Goal: Task Accomplishment & Management: Use online tool/utility

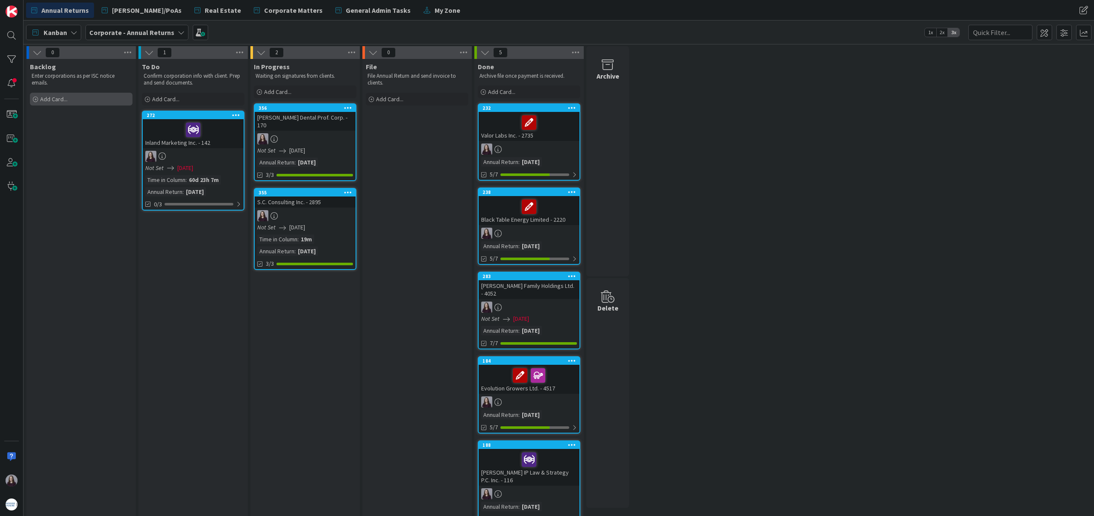
click at [98, 101] on div "Add Card..." at bounding box center [81, 99] width 103 height 13
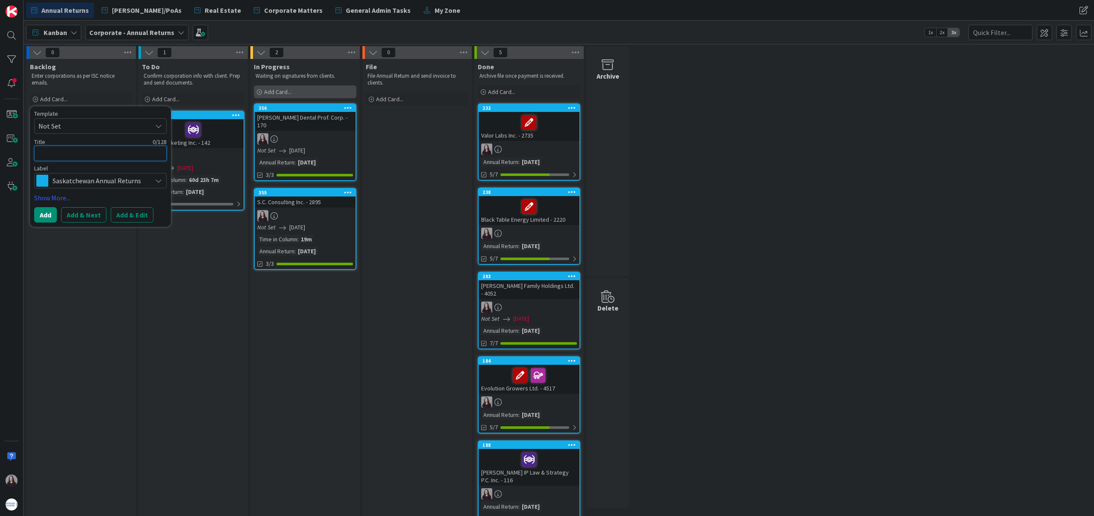
type textarea "Z"
type textarea "x"
type textarea "Za"
type textarea "x"
type textarea "Z"
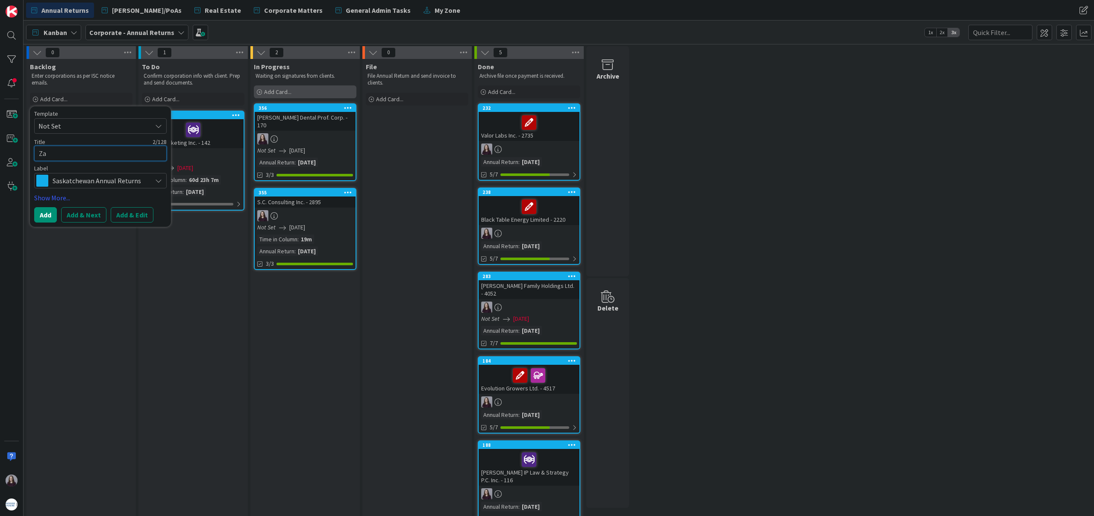
type textarea "x"
click at [81, 127] on span "Not Set" at bounding box center [91, 126] width 107 height 11
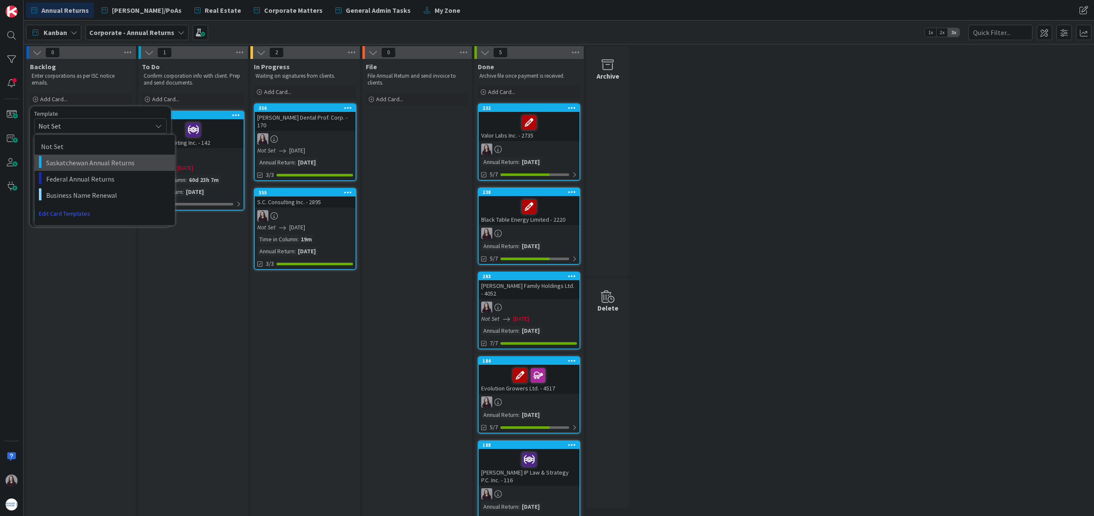
click at [88, 163] on span "Saskatchewan Annual Returns" at bounding box center [107, 162] width 122 height 11
type textarea "x"
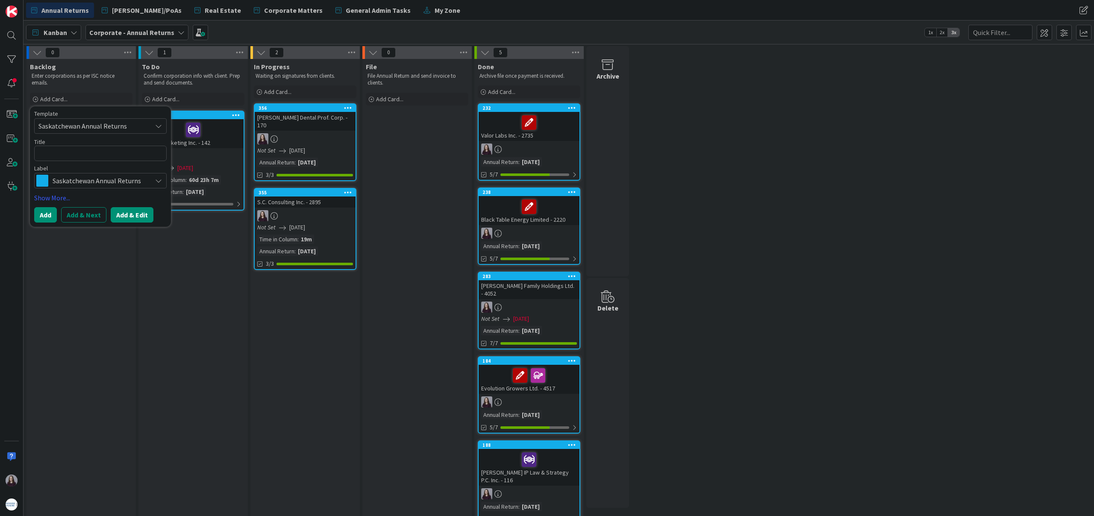
click at [146, 216] on button "Add & Edit" at bounding box center [132, 214] width 43 height 15
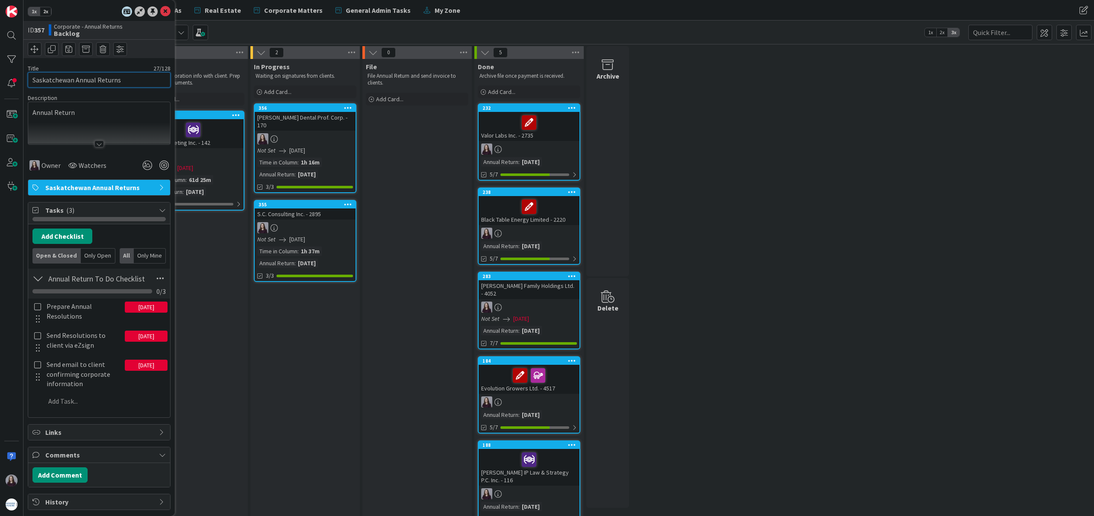
drag, startPoint x: 130, startPoint y: 81, endPoint x: 0, endPoint y: 71, distance: 130.4
click at [0, 71] on div "1x 2x ID 357 Corporate - Annual Returns Backlog Title 27 / 128 Saskatchewan Ann…" at bounding box center [12, 258] width 24 height 516
type input "Zadd Holdings Ltd. - 1839"
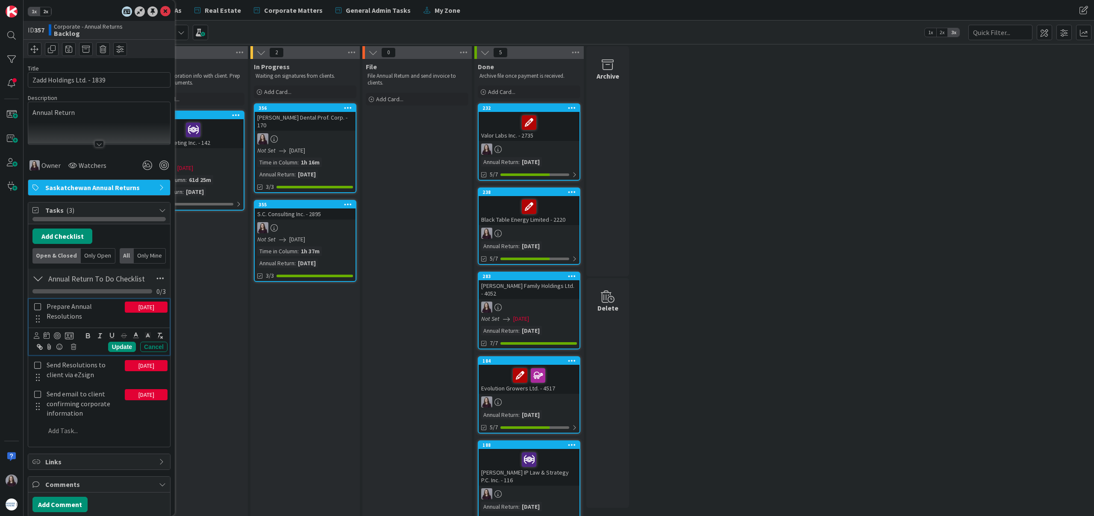
click at [36, 308] on icon at bounding box center [38, 307] width 10 height 8
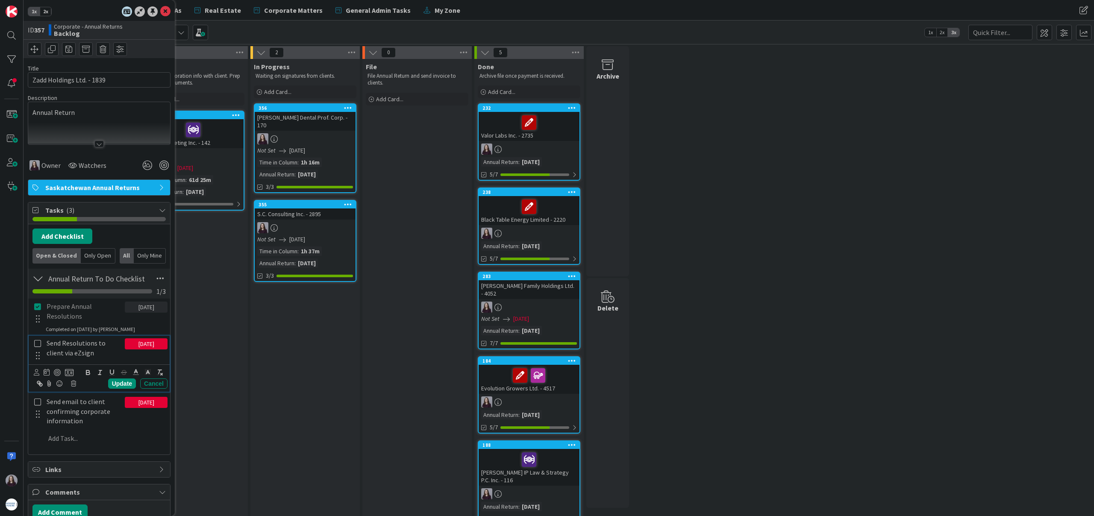
click at [38, 341] on icon at bounding box center [38, 344] width 10 height 8
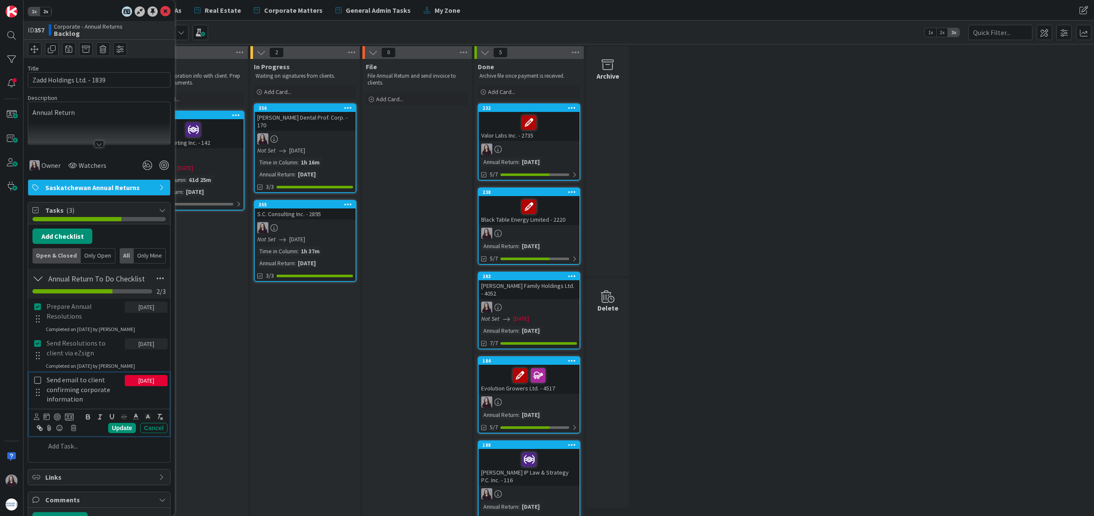
click at [36, 379] on icon at bounding box center [38, 381] width 10 height 8
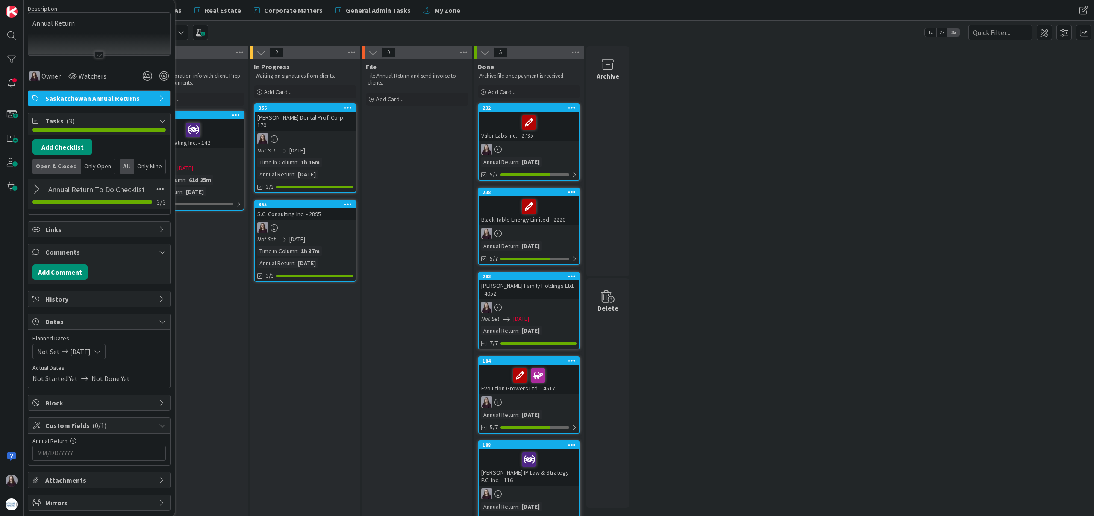
scroll to position [113, 0]
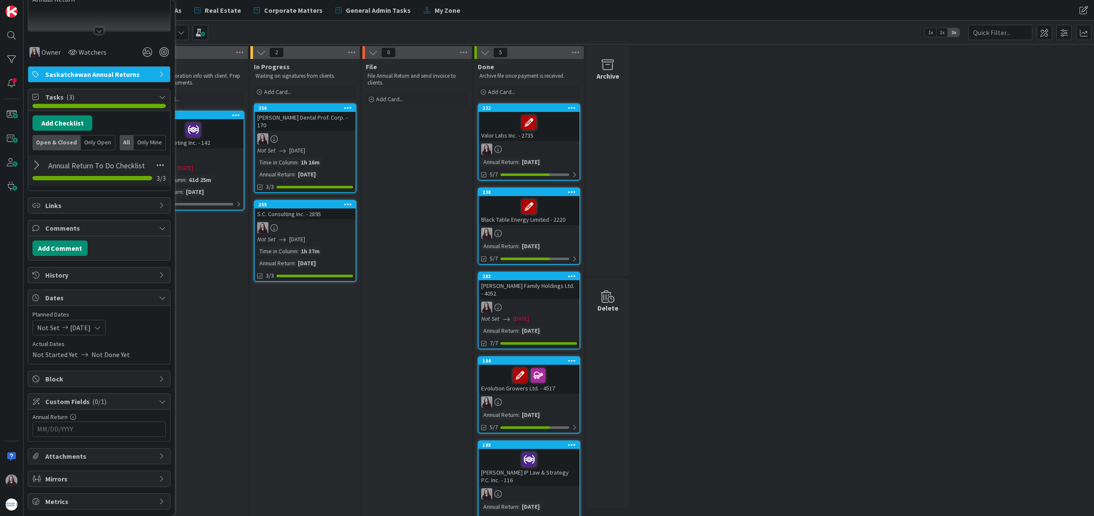
click at [106, 430] on input "MM/DD/YYYY" at bounding box center [99, 429] width 124 height 15
drag, startPoint x: 151, startPoint y: 451, endPoint x: 130, endPoint y: 439, distance: 24.1
click at [150, 451] on icon "Move forward to switch to the next month." at bounding box center [151, 452] width 8 height 8
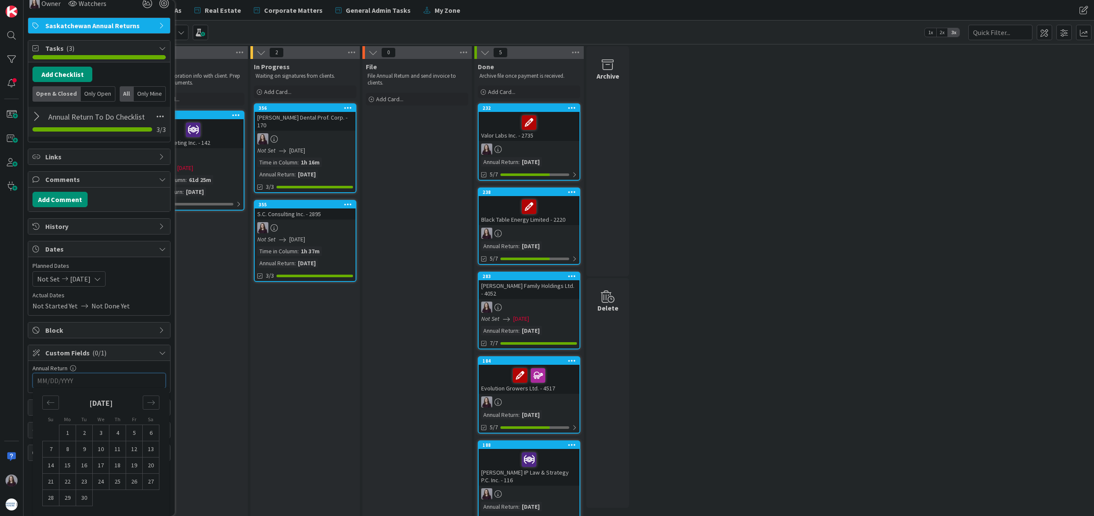
click at [83, 498] on td "30" at bounding box center [84, 498] width 17 height 16
type input "[DATE]"
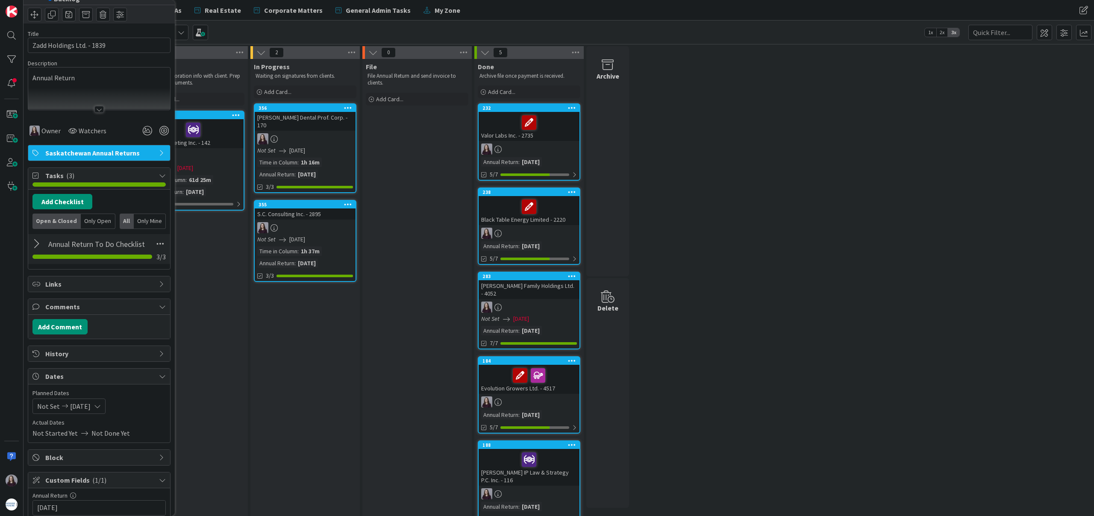
scroll to position [0, 0]
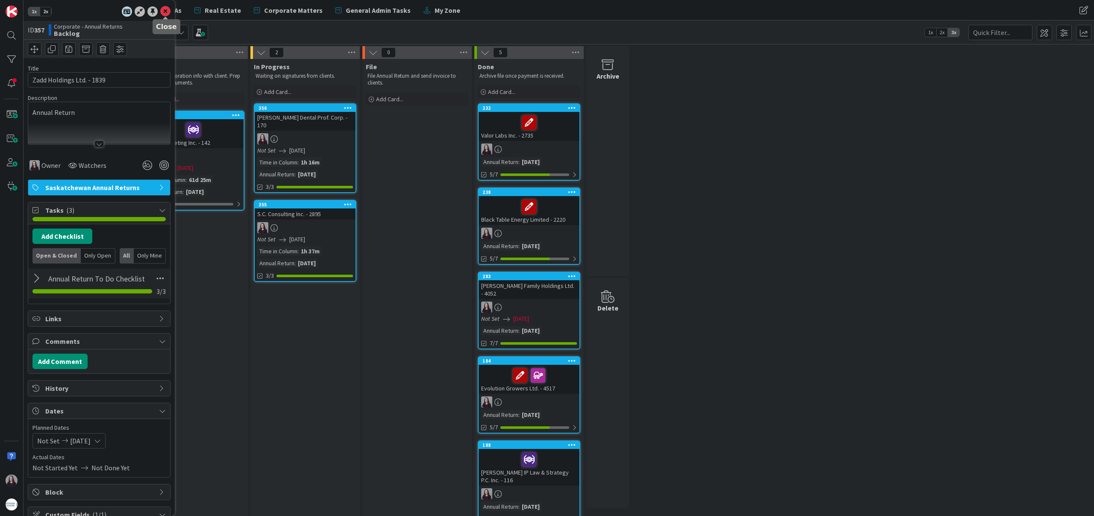
click at [165, 12] on icon at bounding box center [165, 11] width 10 height 10
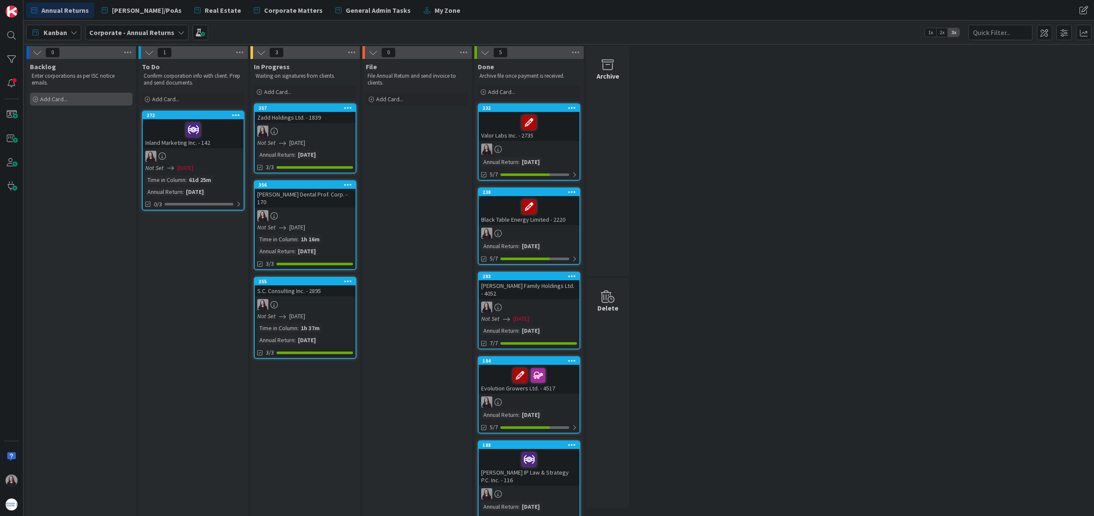
click at [54, 98] on span "Add Card..." at bounding box center [53, 99] width 27 height 8
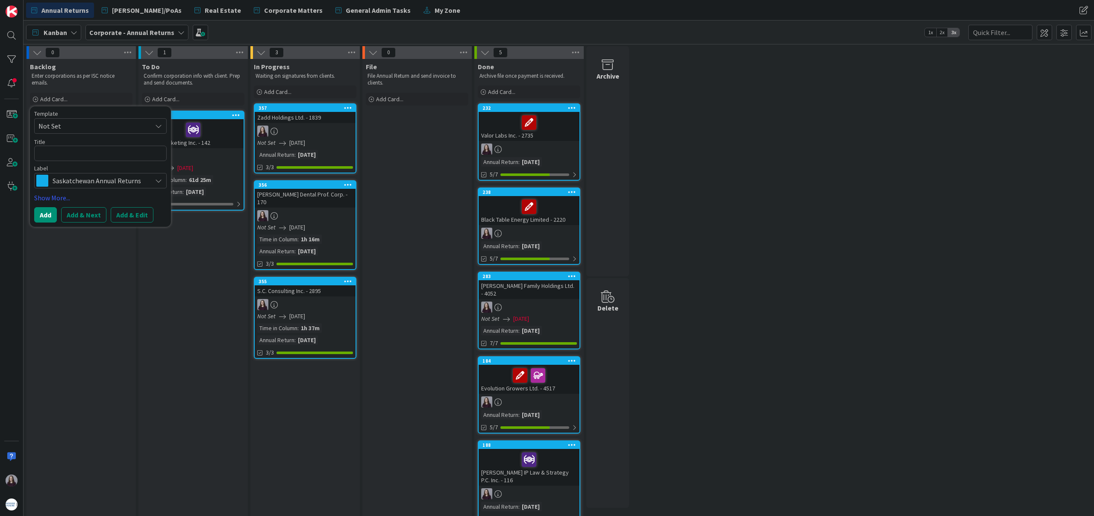
click at [109, 127] on span "Not Set" at bounding box center [91, 126] width 107 height 11
click at [107, 159] on span "Saskatchewan Annual Returns" at bounding box center [107, 162] width 122 height 11
type textarea "x"
click at [132, 212] on button "Add & Edit" at bounding box center [132, 214] width 43 height 15
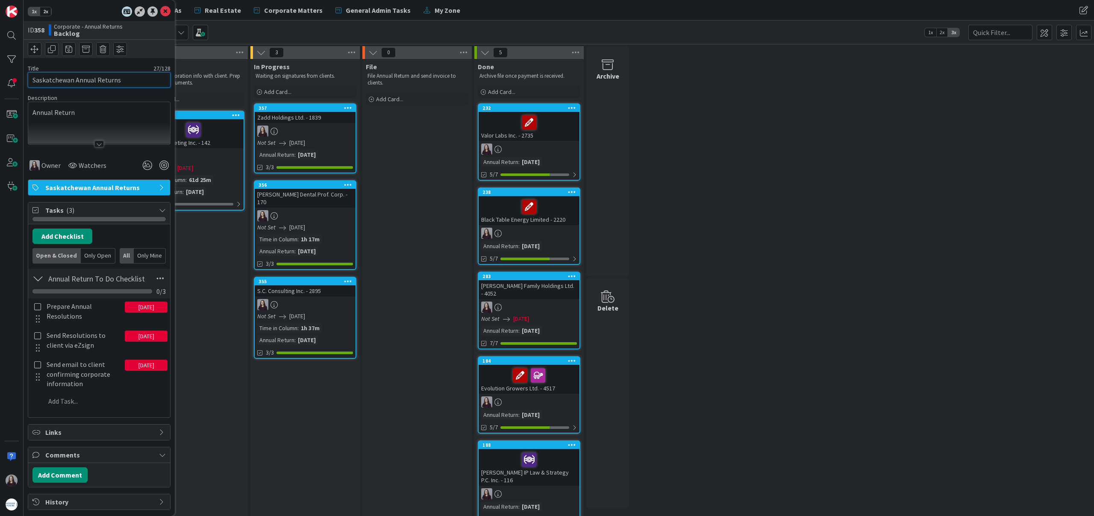
drag, startPoint x: 127, startPoint y: 84, endPoint x: 1, endPoint y: 76, distance: 125.9
click at [1, 76] on div "1x 2x ID 358 Corporate - Annual Returns Backlog Title 27 / 128 Saskatchewan Ann…" at bounding box center [12, 258] width 24 height 516
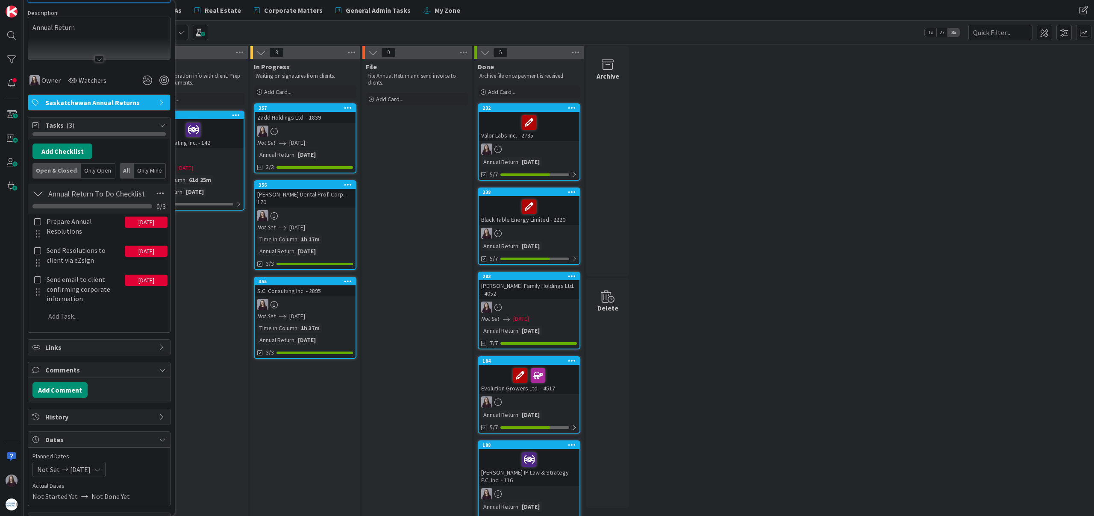
scroll to position [85, 0]
type input "102083842 Saskatchewan Ltd. - 1834"
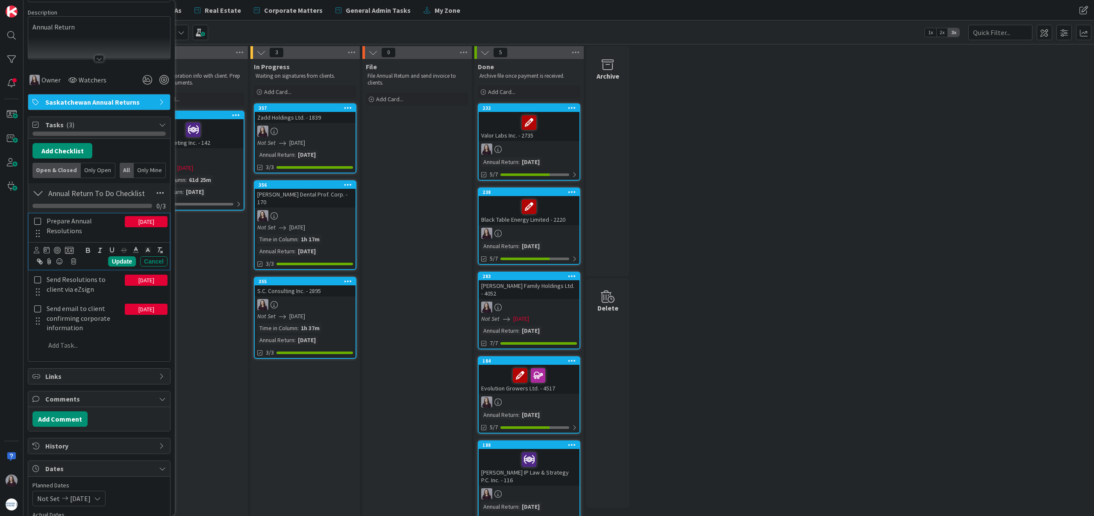
click at [40, 222] on icon at bounding box center [38, 222] width 10 height 8
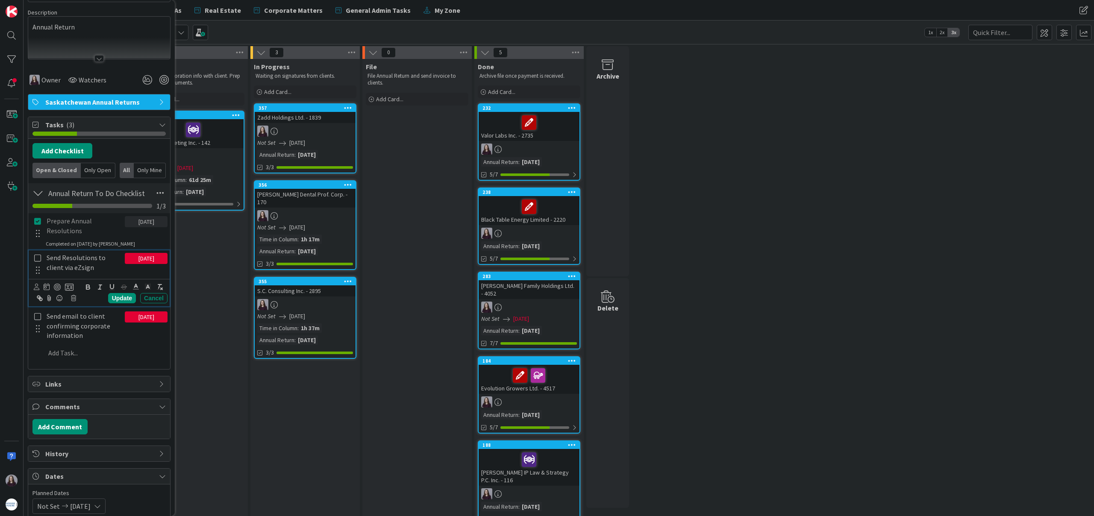
click at [37, 256] on icon at bounding box center [38, 258] width 10 height 8
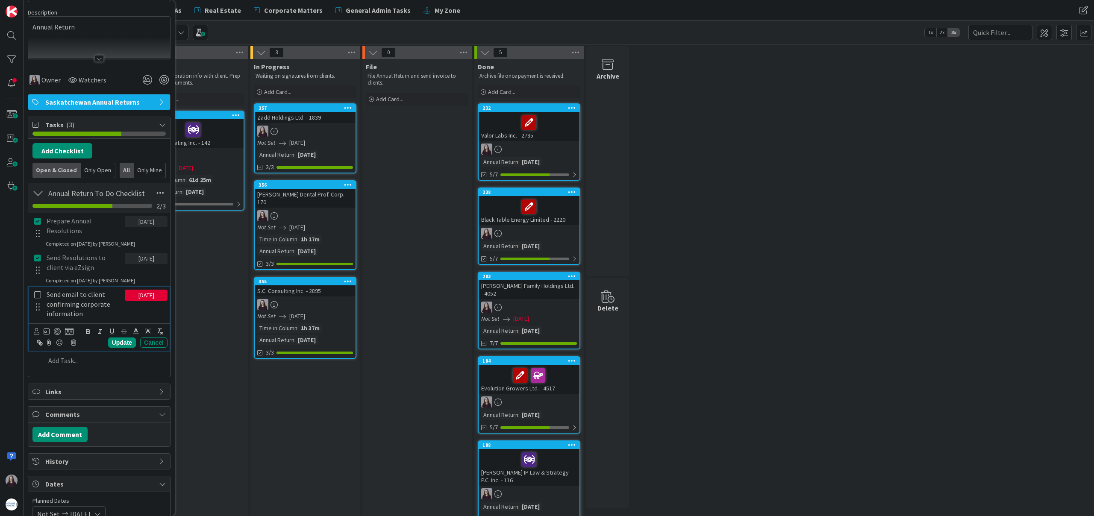
click at [37, 292] on icon at bounding box center [38, 295] width 10 height 8
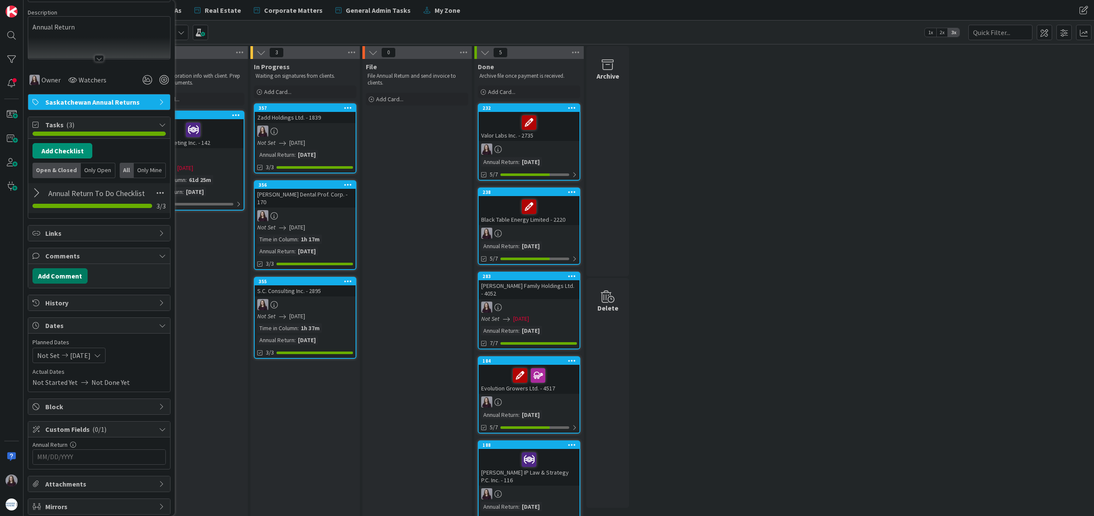
scroll to position [113, 0]
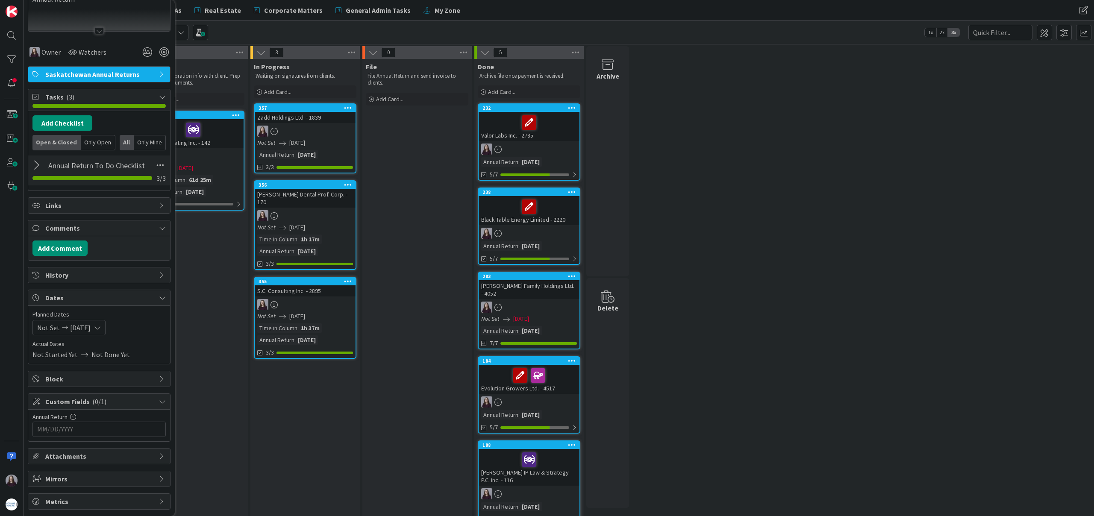
click at [74, 428] on input "MM/DD/YYYY" at bounding box center [99, 429] width 124 height 15
click at [151, 455] on icon "Move forward to switch to the next month." at bounding box center [151, 452] width 8 height 8
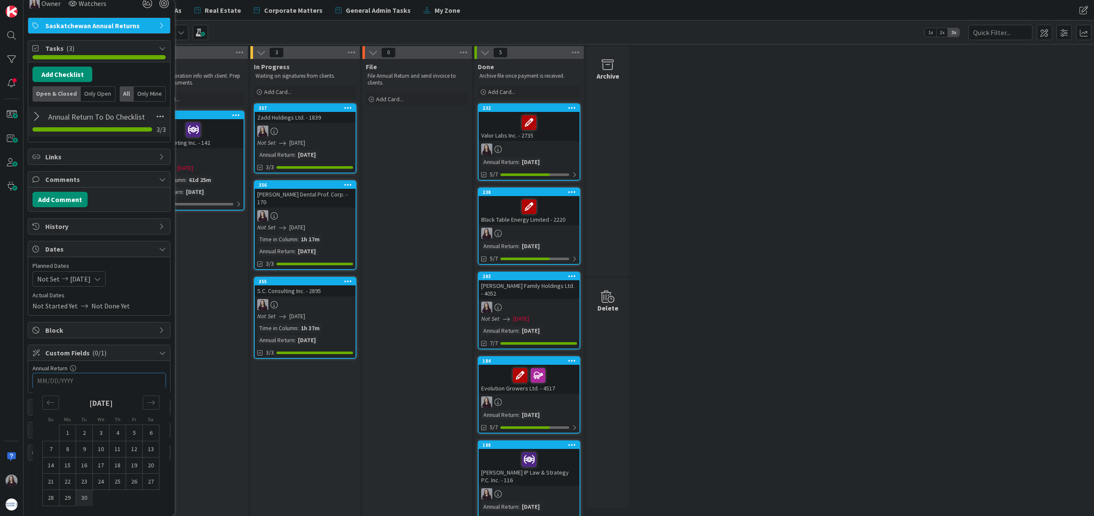
click at [85, 498] on td "30" at bounding box center [84, 498] width 17 height 16
type input "[DATE]"
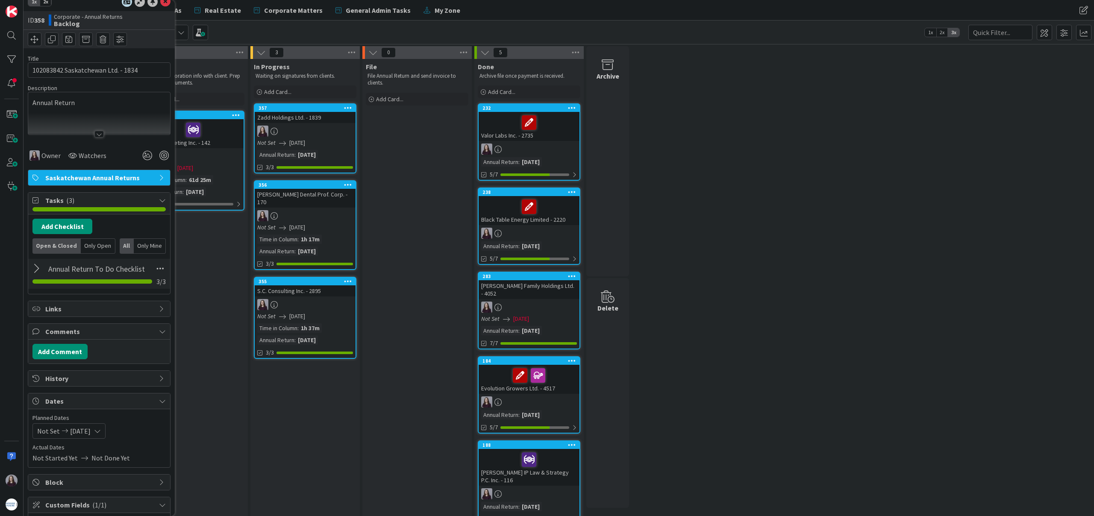
scroll to position [0, 0]
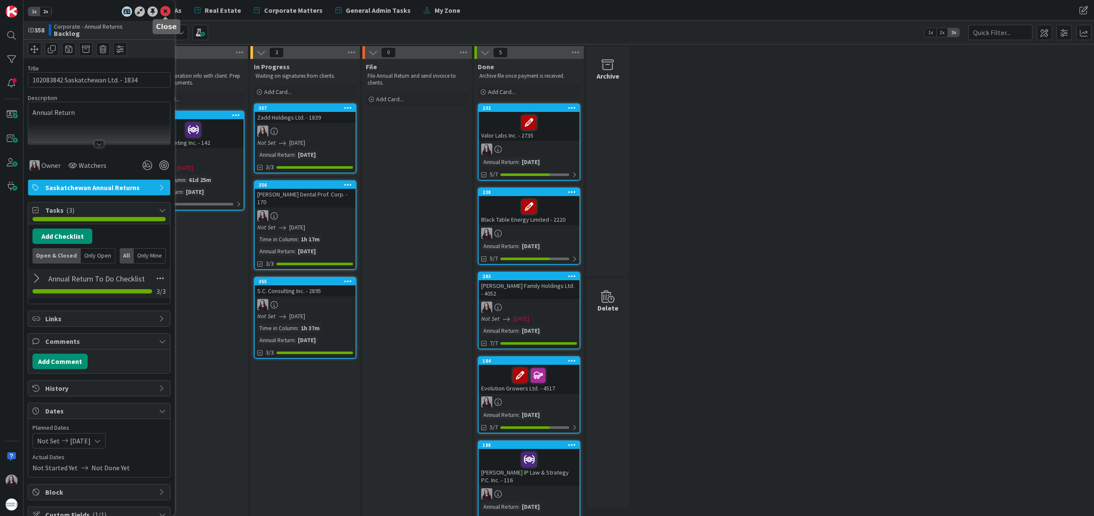
click at [163, 11] on icon at bounding box center [165, 11] width 10 height 10
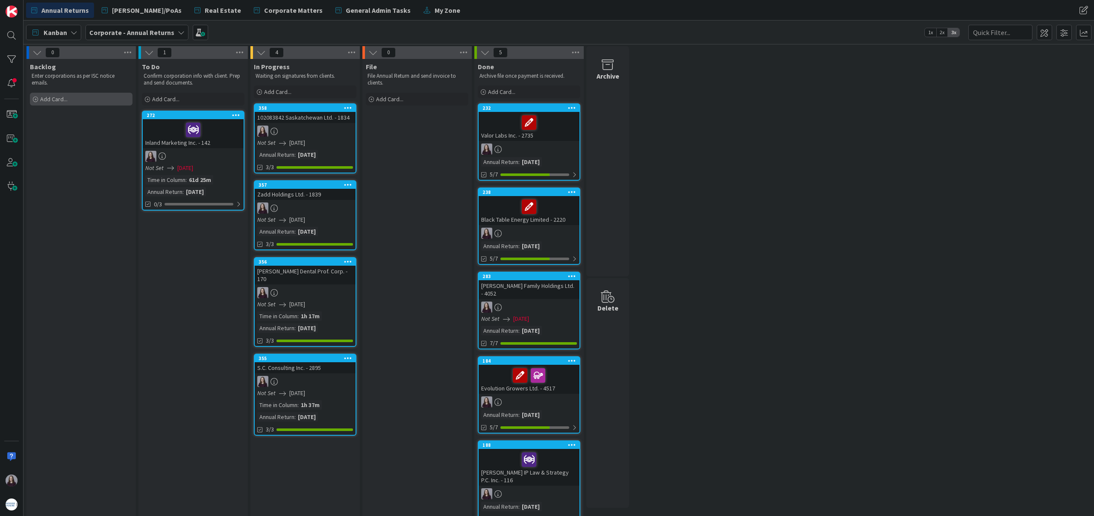
click at [61, 101] on span "Add Card..." at bounding box center [53, 99] width 27 height 8
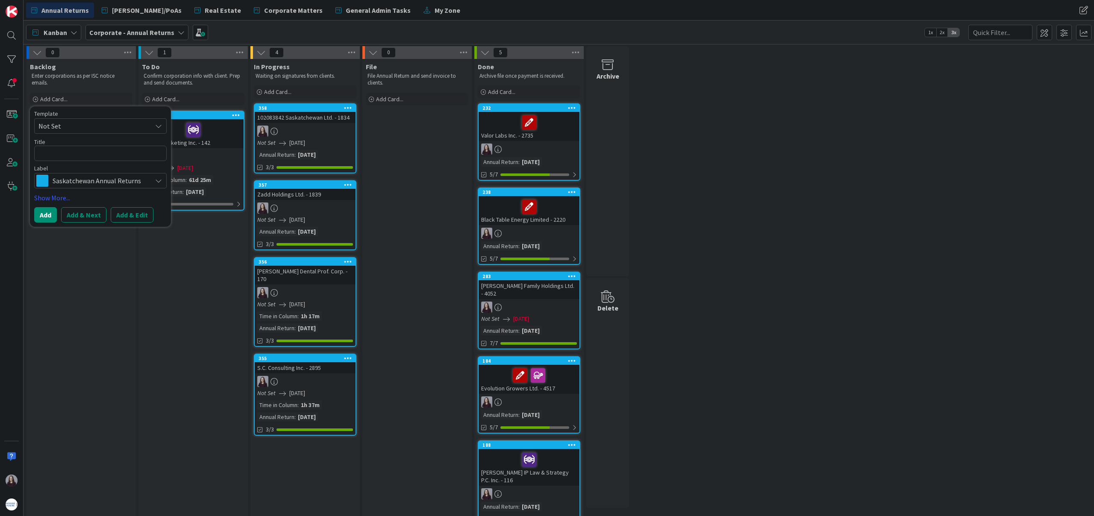
click at [136, 121] on span "Not Set" at bounding box center [91, 126] width 107 height 11
click at [128, 160] on span "Saskatchewan Annual Returns" at bounding box center [107, 162] width 122 height 11
type textarea "x"
click at [134, 212] on button "Add & Edit" at bounding box center [132, 214] width 43 height 15
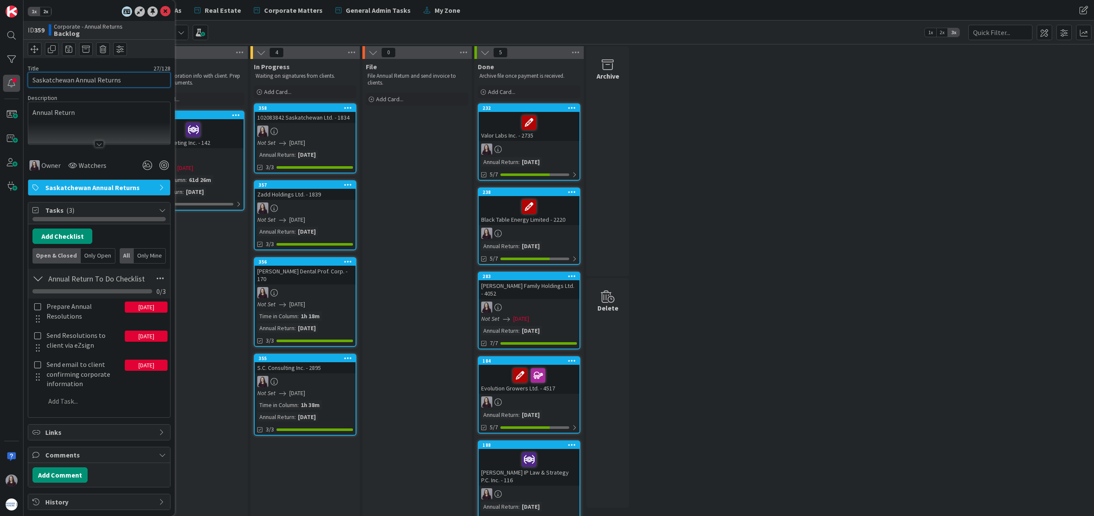
drag, startPoint x: 122, startPoint y: 79, endPoint x: 18, endPoint y: 77, distance: 104.7
click at [0, 74] on div "1x 2x ID 359 Corporate - Annual Returns Backlog Title 27 / 128 Saskatchewan Ann…" at bounding box center [12, 258] width 24 height 516
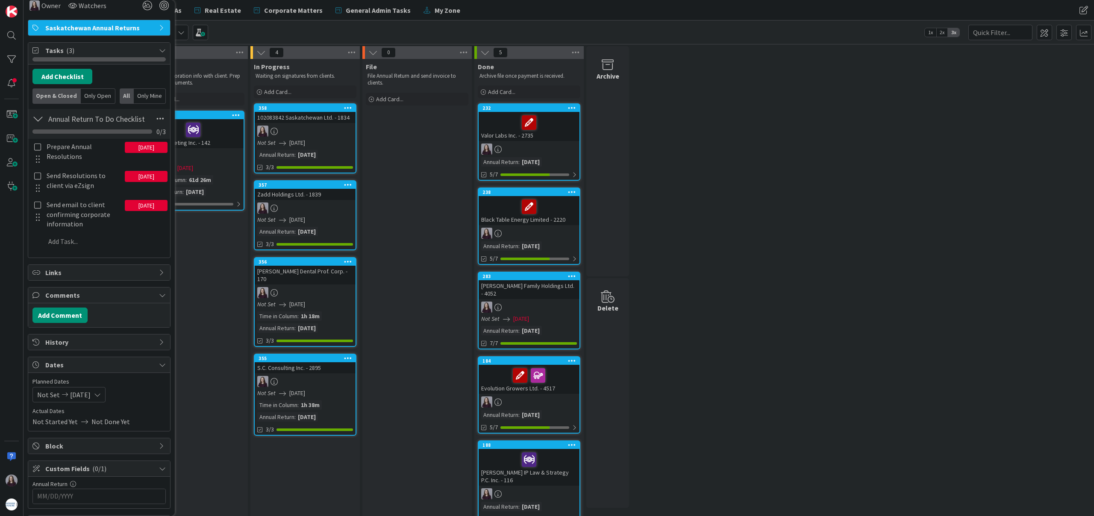
scroll to position [186, 0]
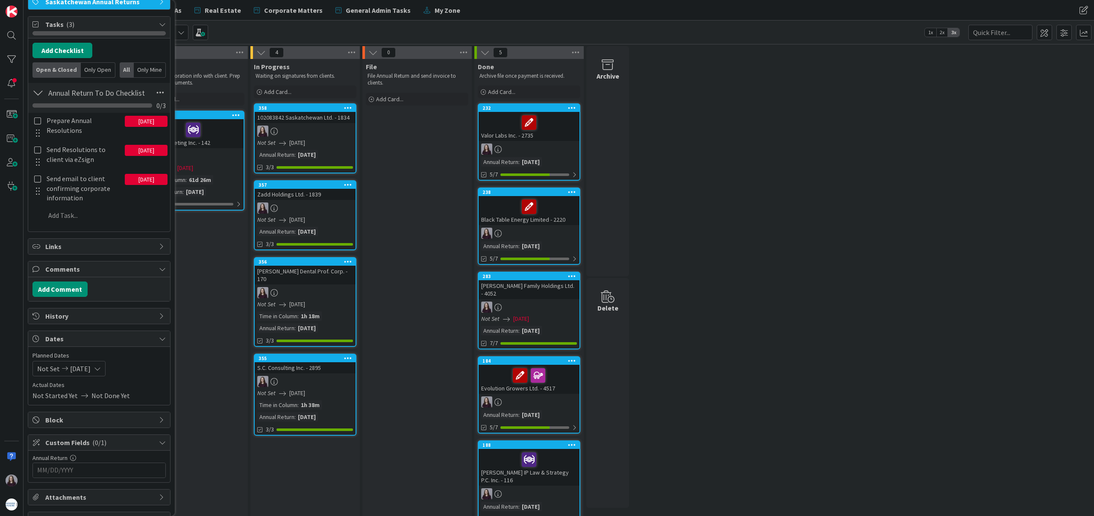
type input "Hinge Designs Inc. - 894"
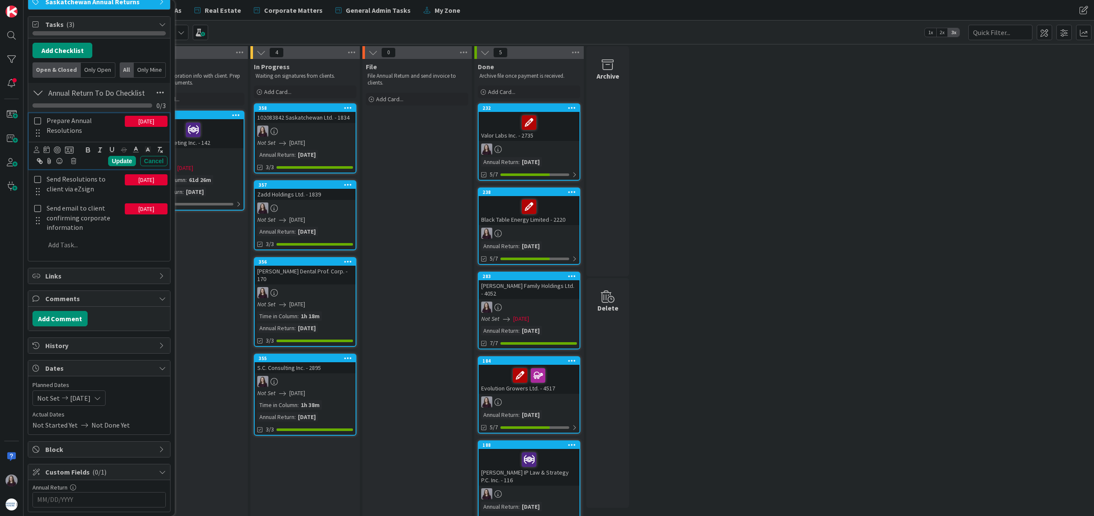
click at [37, 122] on icon at bounding box center [38, 121] width 10 height 8
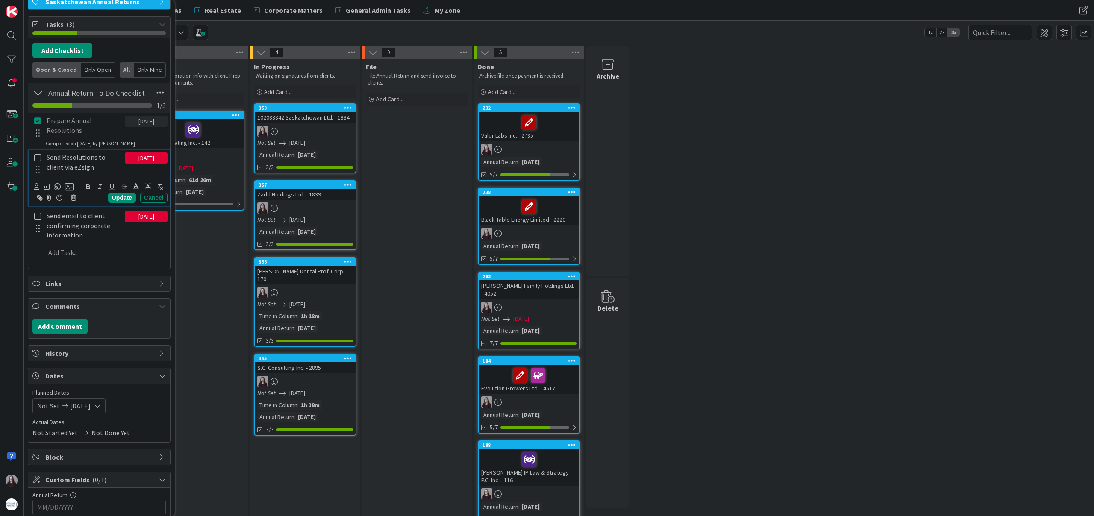
click at [37, 158] on icon at bounding box center [38, 158] width 10 height 8
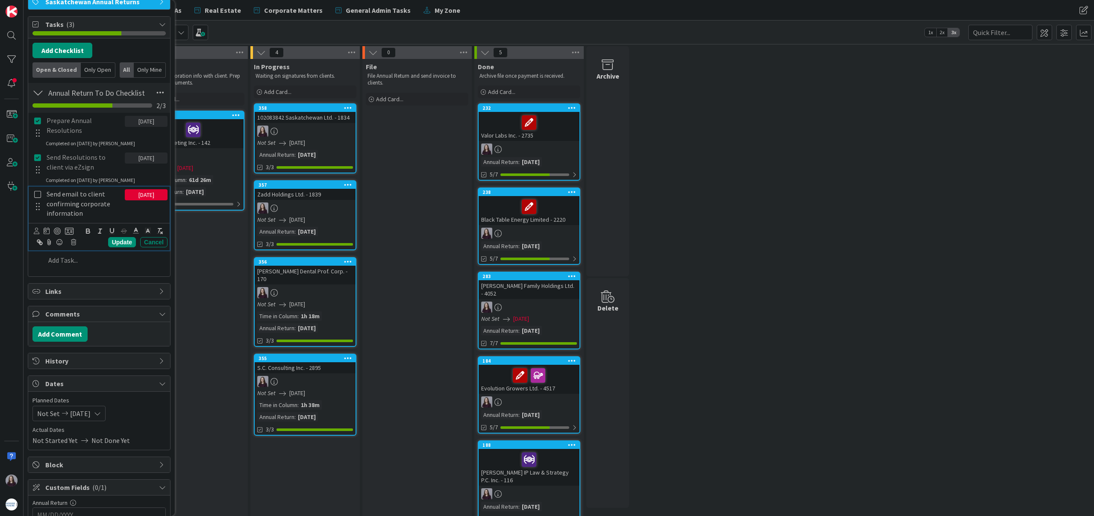
click at [37, 196] on icon at bounding box center [38, 195] width 10 height 8
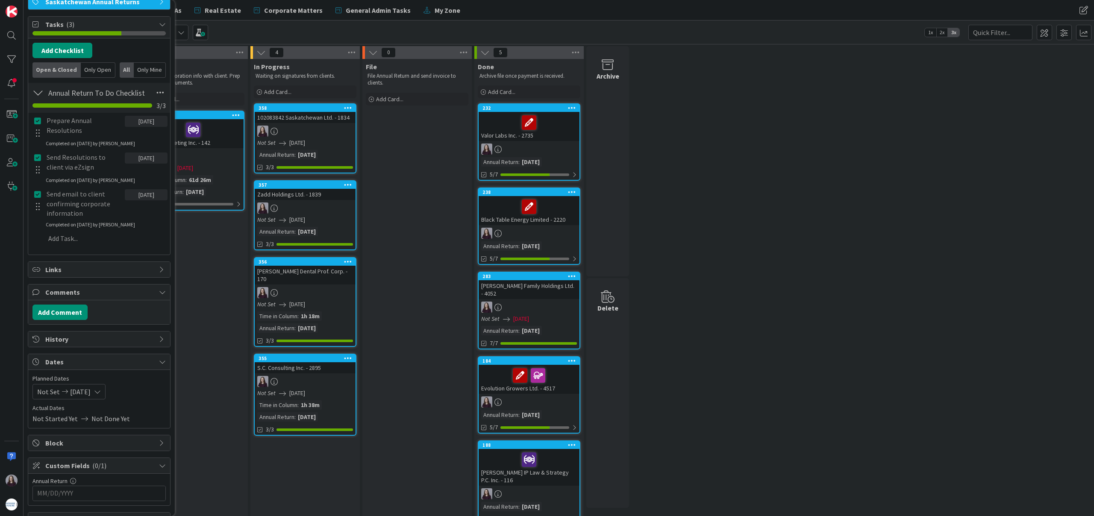
scroll to position [113, 0]
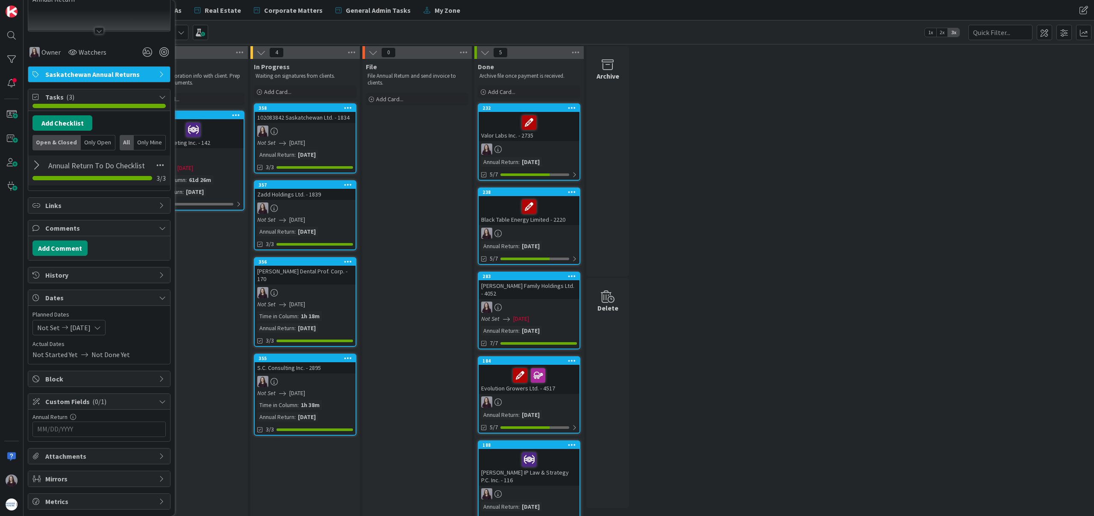
click at [112, 429] on input "MM/DD/YYYY" at bounding box center [99, 429] width 124 height 15
click at [143, 450] on div "Move forward to switch to the next month." at bounding box center [151, 452] width 17 height 14
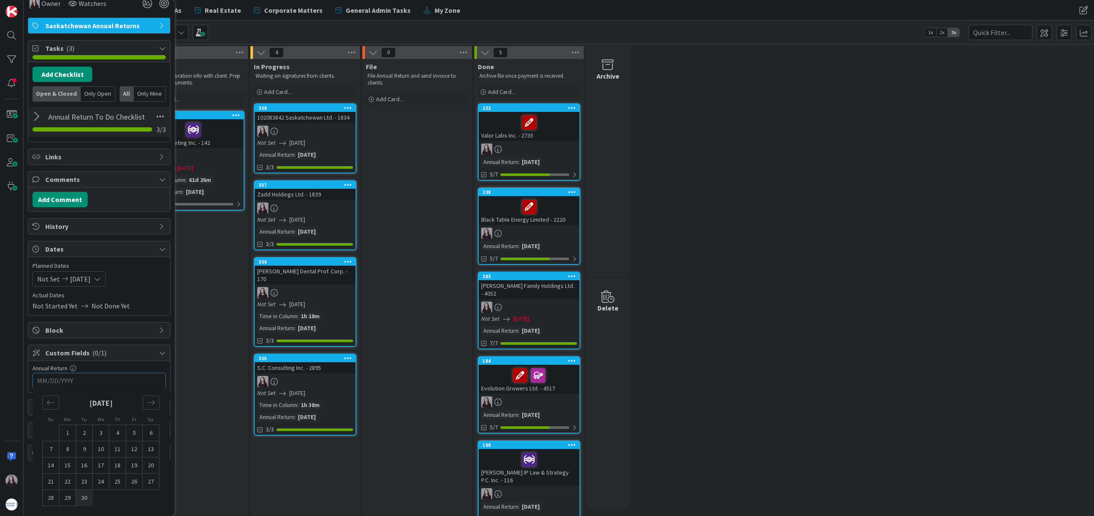
click at [85, 499] on td "30" at bounding box center [84, 498] width 17 height 16
type input "[DATE]"
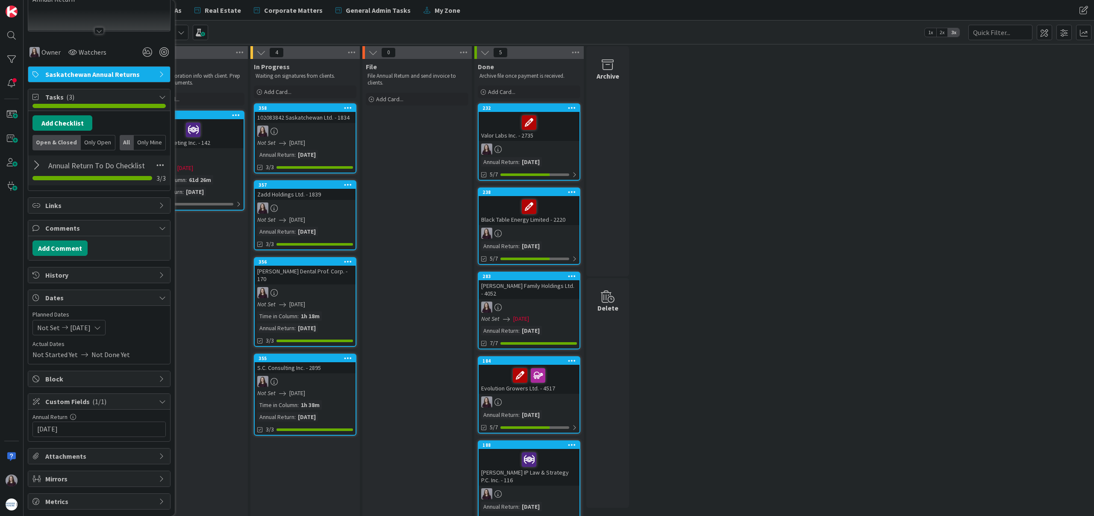
scroll to position [0, 0]
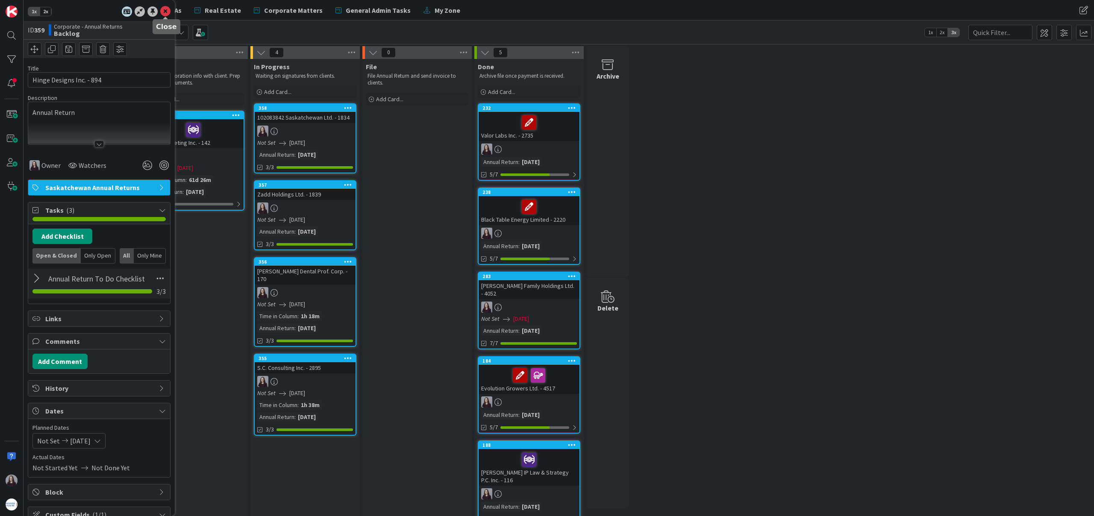
click at [166, 10] on icon at bounding box center [165, 11] width 10 height 10
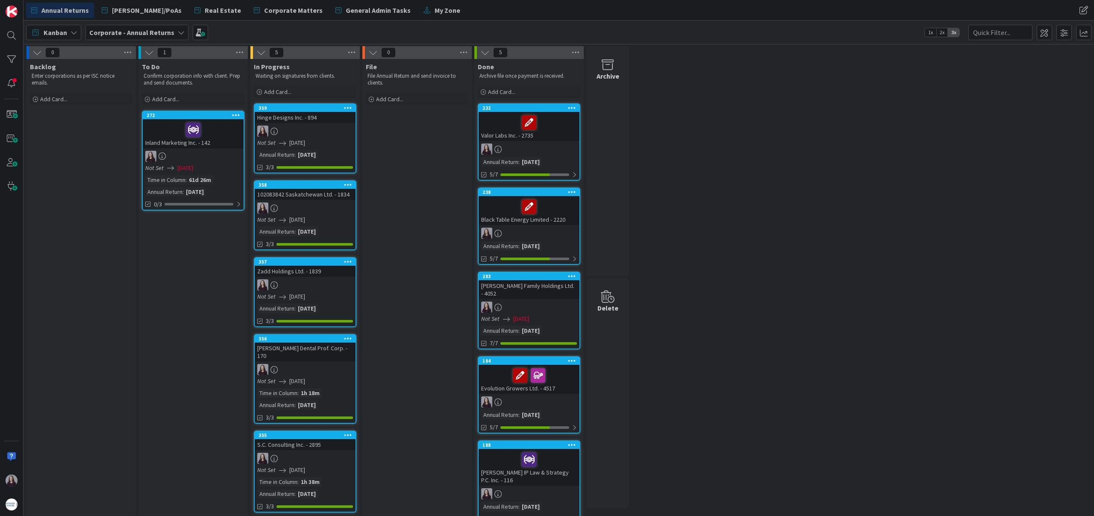
drag, startPoint x: 72, startPoint y: 116, endPoint x: 464, endPoint y: 515, distance: 559.2
